Goal: Task Accomplishment & Management: Manage account settings

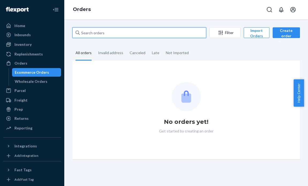
click at [93, 32] on input "text" at bounding box center [139, 32] width 134 height 11
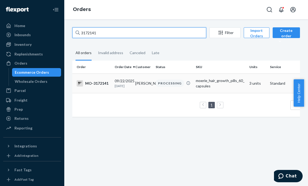
type input "3172141"
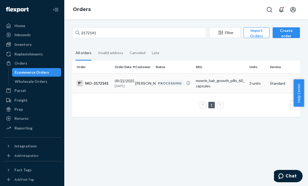
click at [154, 87] on td "PROCESSING" at bounding box center [174, 83] width 40 height 20
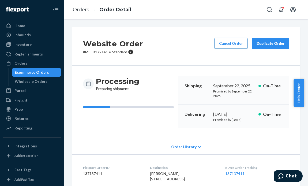
click at [230, 44] on button "Cancel Order" at bounding box center [231, 43] width 33 height 11
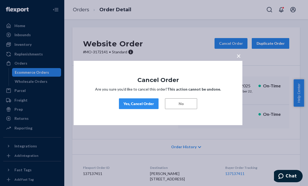
click at [147, 104] on div "Yes, Cancel Order" at bounding box center [139, 103] width 31 height 5
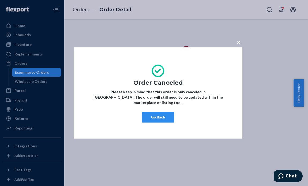
click at [156, 116] on button "Go Back" at bounding box center [158, 117] width 32 height 11
